Goal: Task Accomplishment & Management: Manage account settings

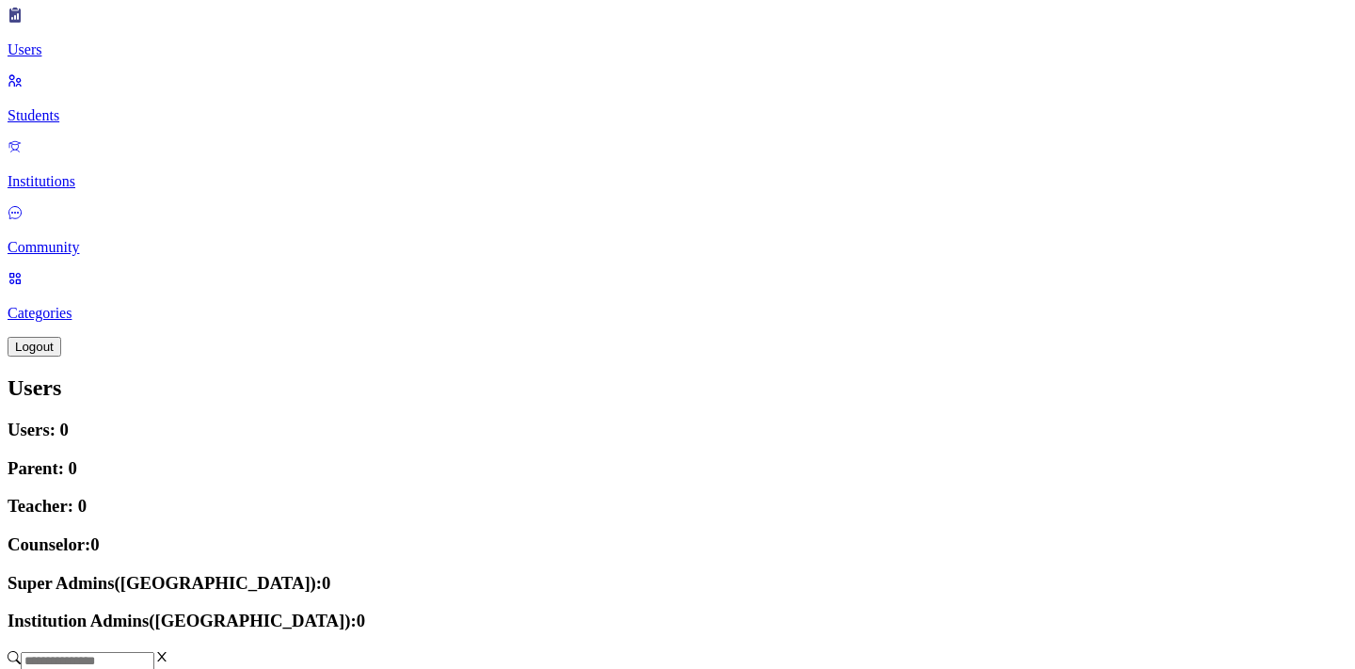
click at [30, 124] on link "Students" at bounding box center [678, 99] width 1340 height 49
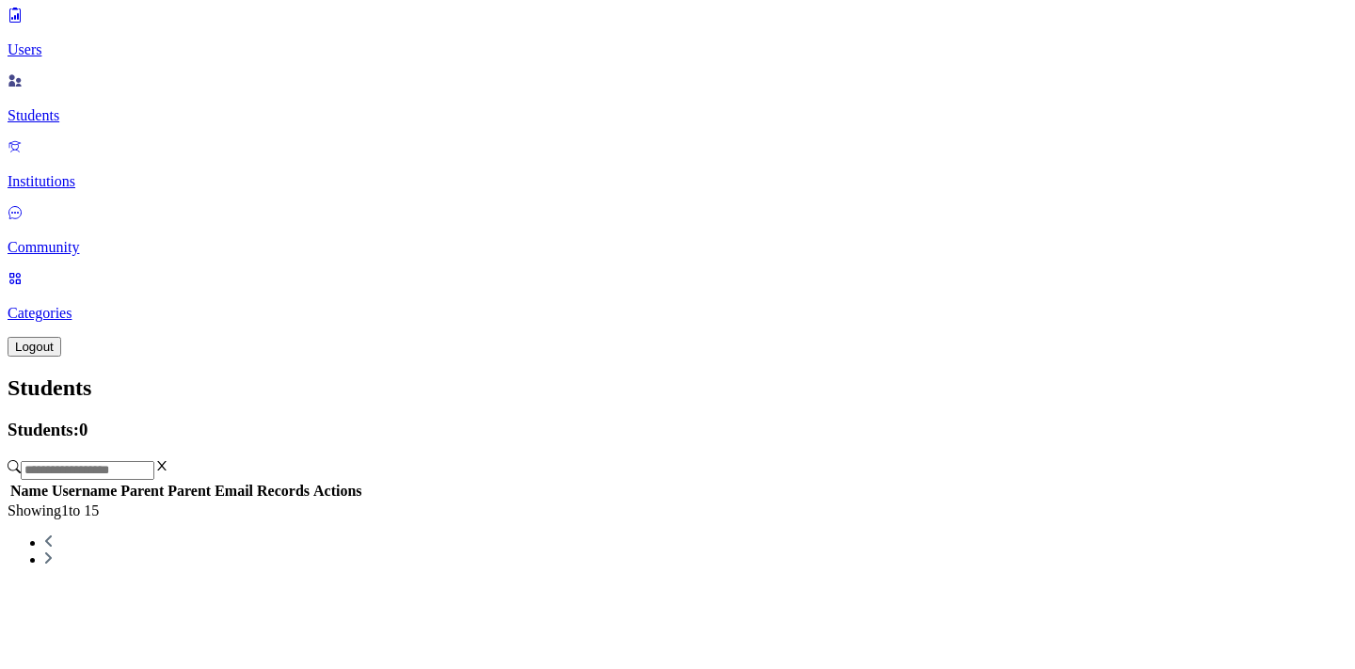
click at [57, 58] on link "Users" at bounding box center [678, 33] width 1340 height 49
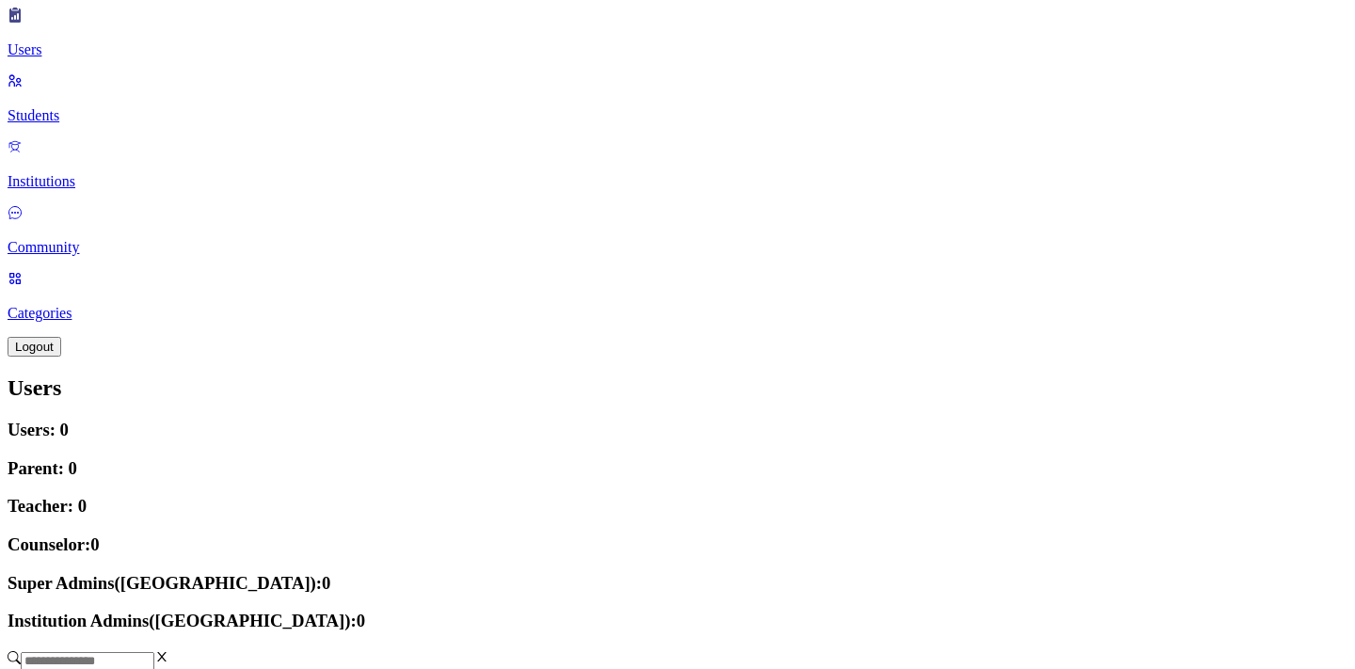
click at [54, 354] on span "Logout" at bounding box center [34, 347] width 39 height 14
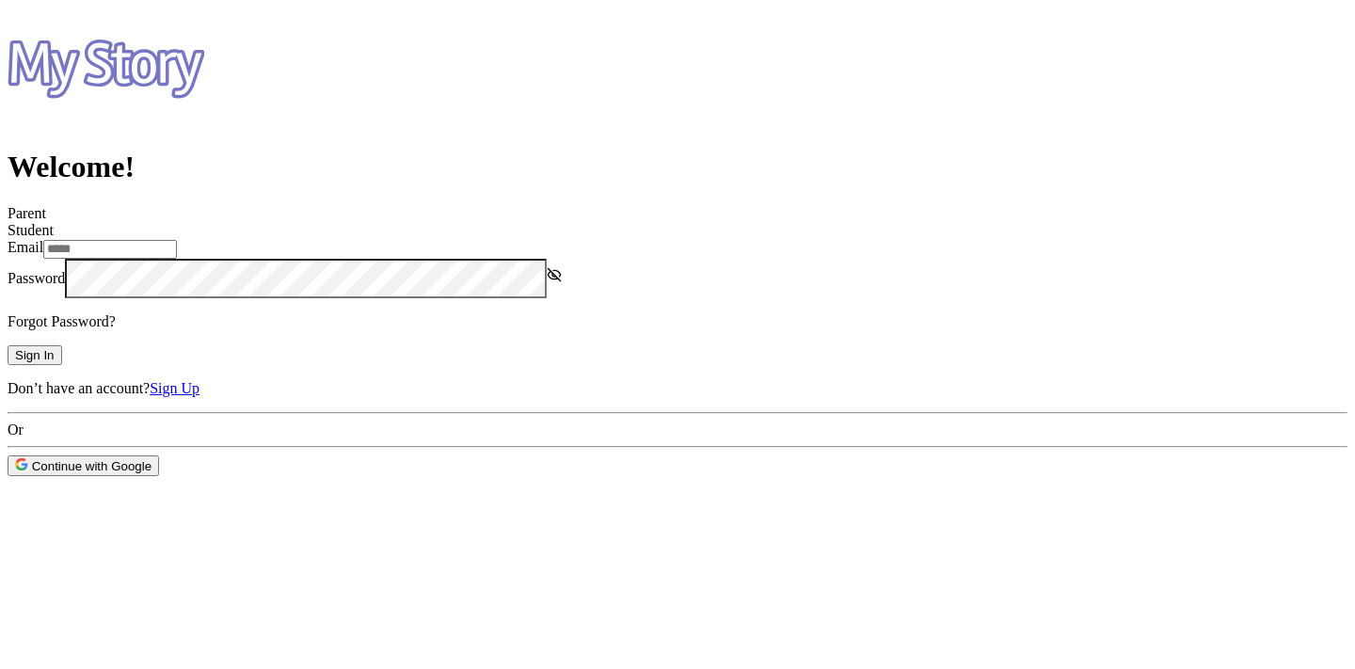
click at [177, 243] on input "text" at bounding box center [110, 249] width 134 height 19
type input "**********"
click at [55, 362] on span "Sign In" at bounding box center [35, 355] width 40 height 14
